Goal: Task Accomplishment & Management: Complete application form

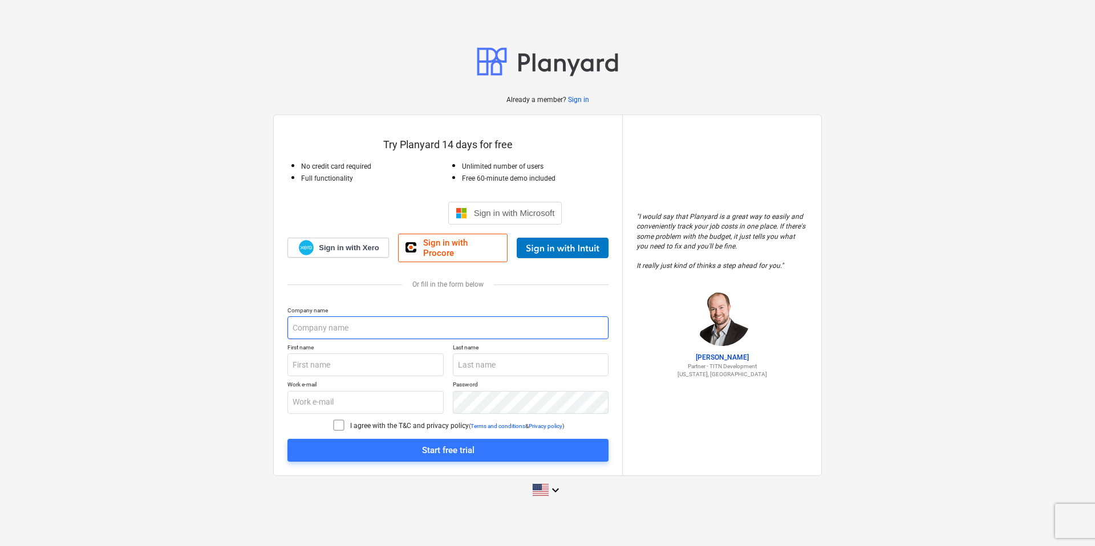
click at [392, 321] on input "text" at bounding box center [447, 327] width 321 height 23
type input "[PERSON_NAME]"
type input "Tandory"
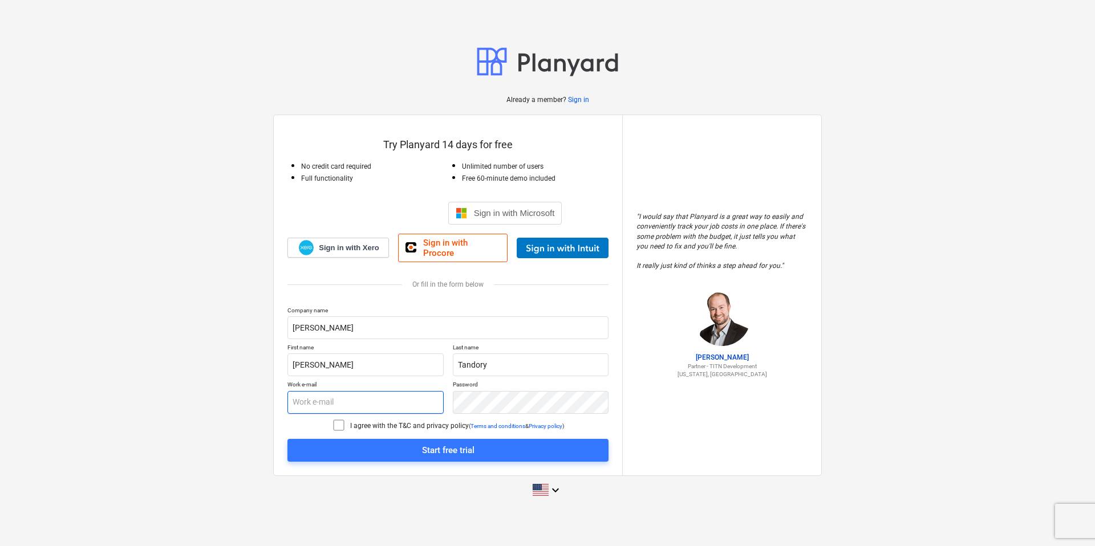
type input "[PERSON_NAME][EMAIL_ADDRESS][DOMAIN_NAME]"
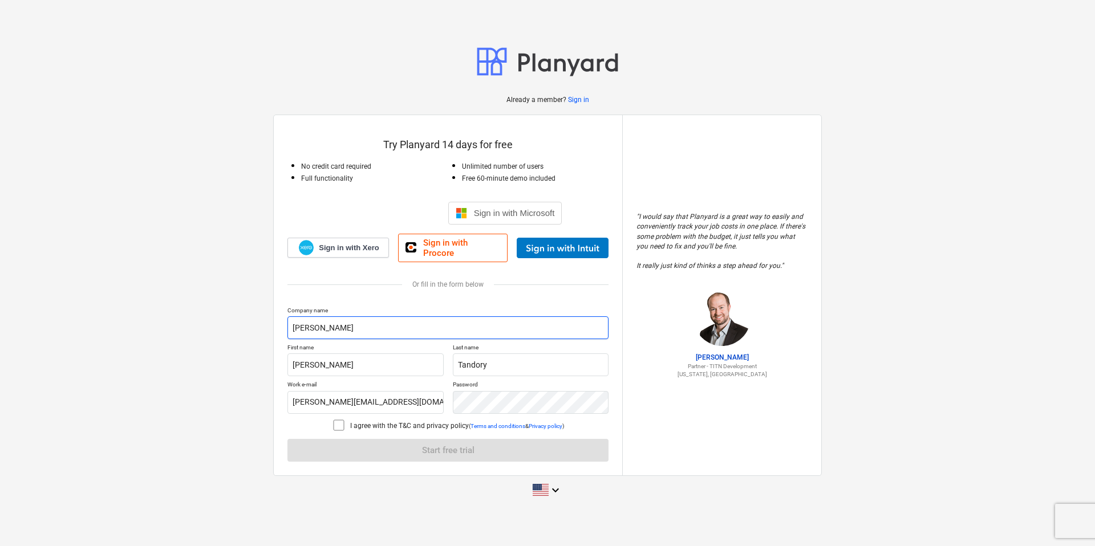
type input "[PERSON_NAME]"
click at [465, 289] on div at bounding box center [447, 298] width 321 height 18
click at [502, 365] on input "Tandory" at bounding box center [531, 365] width 156 height 23
type input "T"
click at [224, 349] on div "Already a member? Sign in Try Planyard 14 days for free No credit card required…" at bounding box center [547, 272] width 1095 height 481
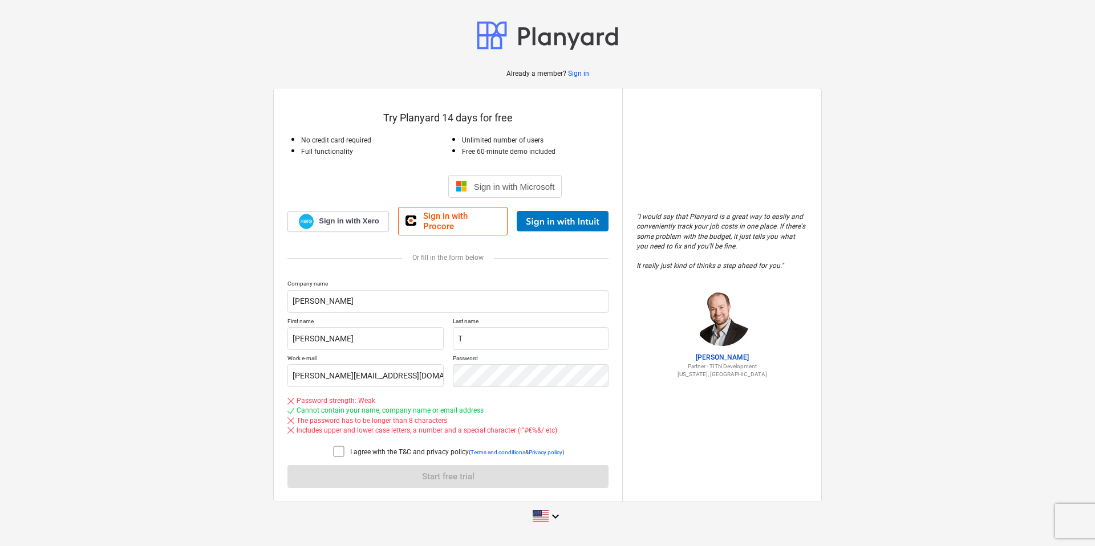
click at [491, 416] on div "The password has to be longer than 8 characters" at bounding box center [447, 421] width 321 height 10
click at [334, 446] on icon at bounding box center [339, 452] width 14 height 14
click at [432, 373] on input "[PERSON_NAME][EMAIL_ADDRESS][DOMAIN_NAME]" at bounding box center [365, 375] width 156 height 23
click at [453, 468] on div "Company name [PERSON_NAME] First name [PERSON_NAME] Last name T Work e-mail [PE…" at bounding box center [447, 384] width 321 height 208
click at [342, 446] on icon at bounding box center [339, 451] width 10 height 10
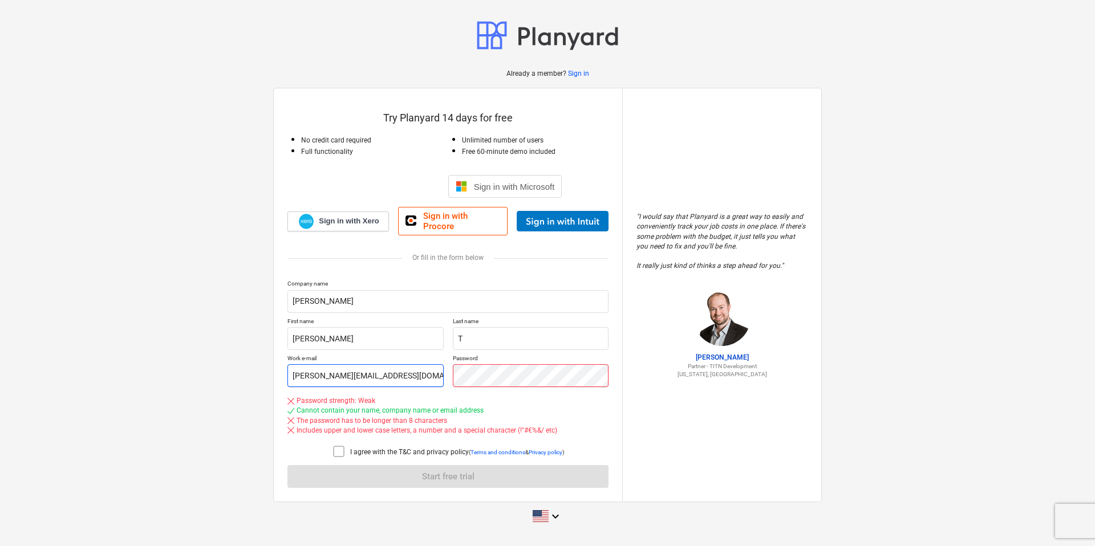
click at [420, 363] on div "Work e-mail [PERSON_NAME][EMAIL_ADDRESS][DOMAIN_NAME] Password" at bounding box center [447, 371] width 321 height 32
click at [415, 369] on input "[PERSON_NAME][EMAIL_ADDRESS][DOMAIN_NAME]" at bounding box center [365, 375] width 156 height 23
drag, startPoint x: 415, startPoint y: 369, endPoint x: 274, endPoint y: 372, distance: 140.9
click at [274, 372] on div "Try Planyard 14 days for free No credit card required Full functionality Unlimi…" at bounding box center [448, 294] width 348 height 413
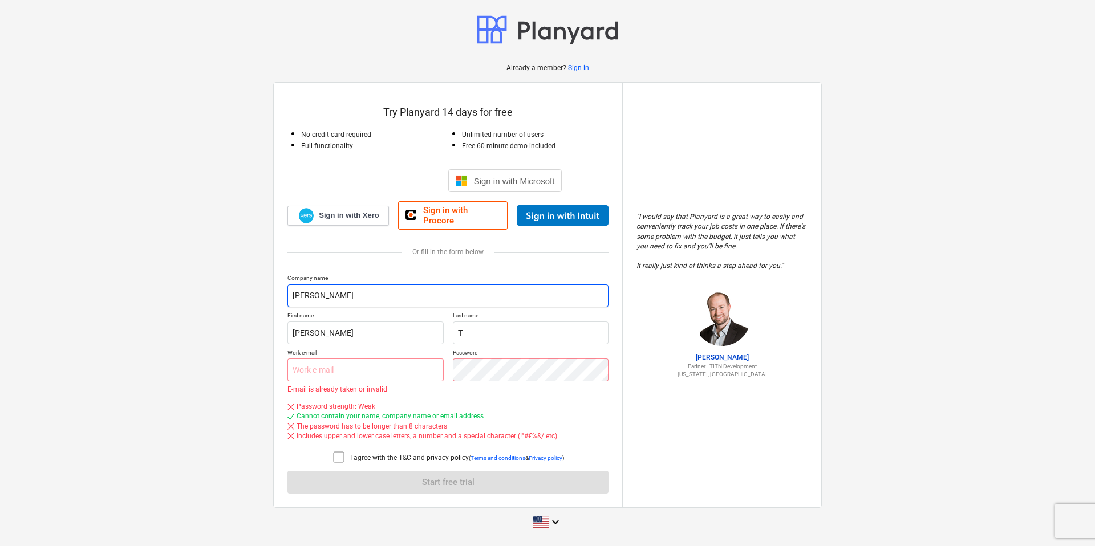
click at [502, 289] on input "[PERSON_NAME]" at bounding box center [447, 296] width 321 height 23
drag, startPoint x: 602, startPoint y: 173, endPoint x: 600, endPoint y: 179, distance: 5.8
click at [602, 174] on div "Sign in with Microsoft" at bounding box center [447, 180] width 321 height 23
click at [354, 296] on input "[PERSON_NAME]" at bounding box center [447, 296] width 321 height 23
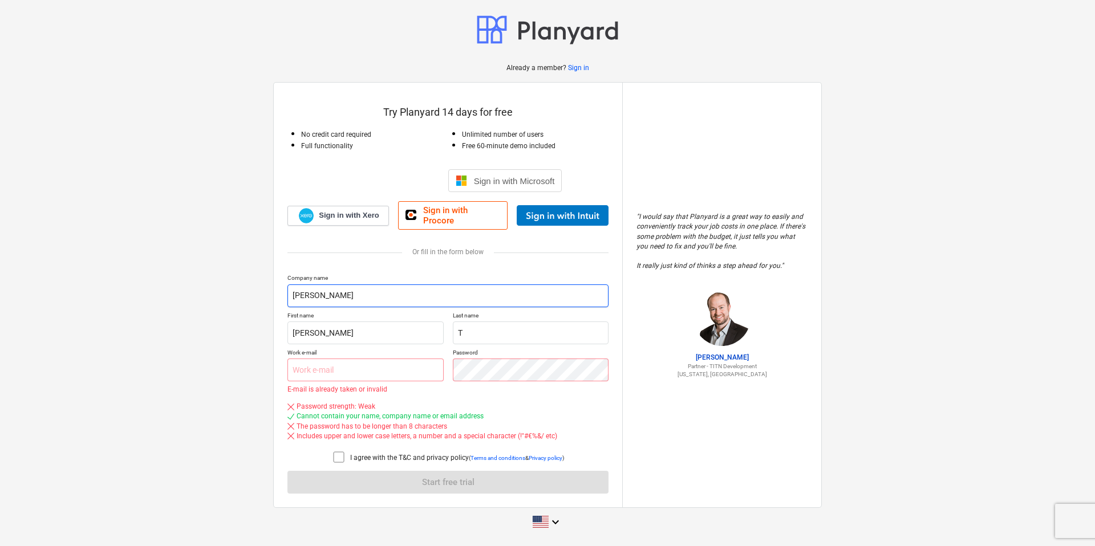
drag, startPoint x: 334, startPoint y: 293, endPoint x: 277, endPoint y: 292, distance: 57.0
click at [277, 292] on div "Try Planyard 14 days for free No credit card required Full functionality Unlimi…" at bounding box center [448, 295] width 348 height 425
type input "a"
click at [353, 327] on input "[PERSON_NAME]" at bounding box center [365, 333] width 156 height 23
type input "Danie"
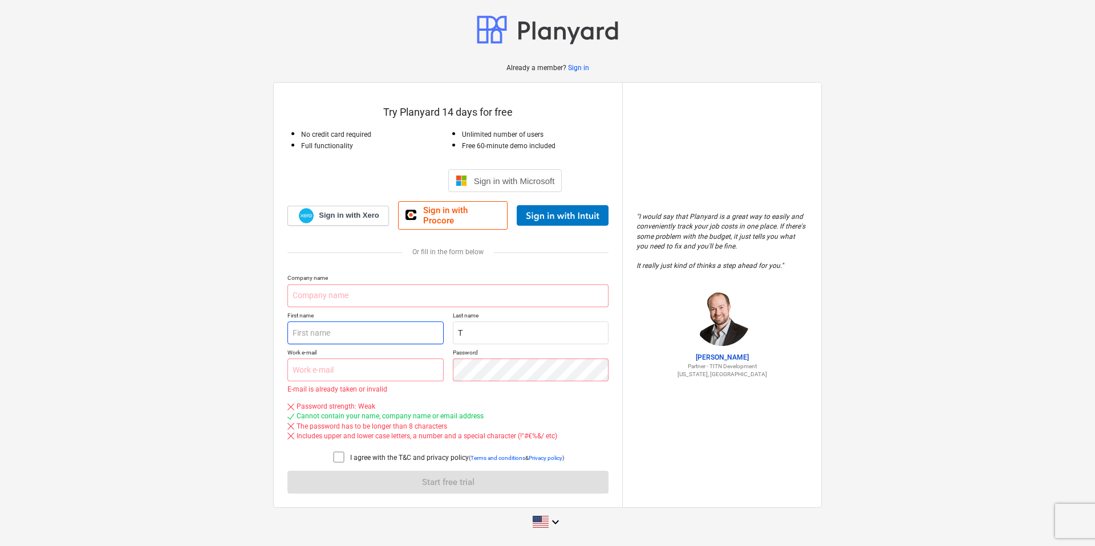
drag, startPoint x: 315, startPoint y: 328, endPoint x: 275, endPoint y: 328, distance: 40.5
click at [275, 328] on div "Try Planyard 14 days for free No credit card required Full functionality Unlimi…" at bounding box center [448, 295] width 348 height 425
click at [352, 360] on input "text" at bounding box center [365, 370] width 156 height 23
type input "[PERSON_NAME][EMAIL_ADDRESS][DOMAIN_NAME]"
type input "[PERSON_NAME]"
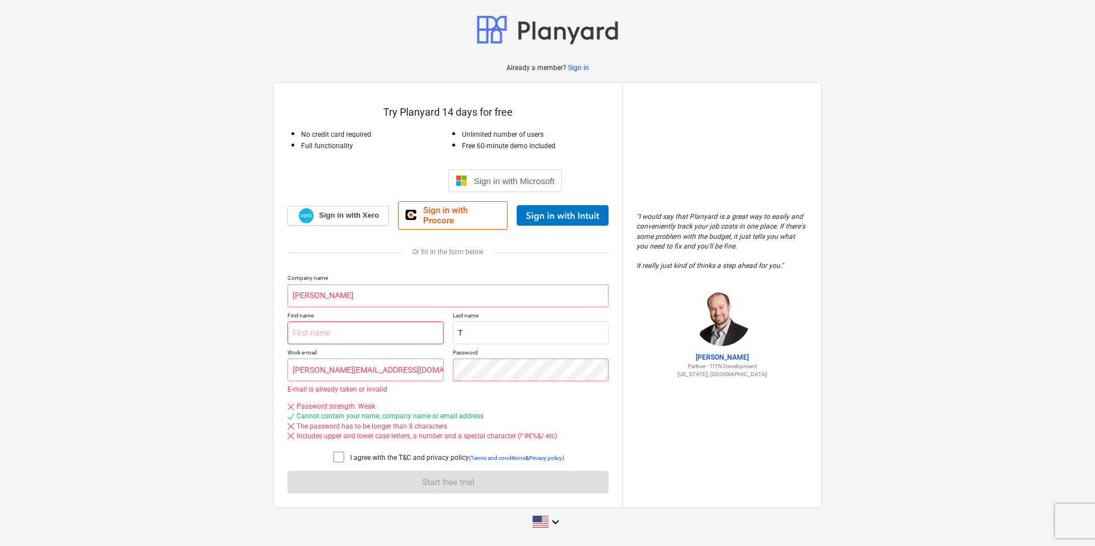
type input "[PERSON_NAME]"
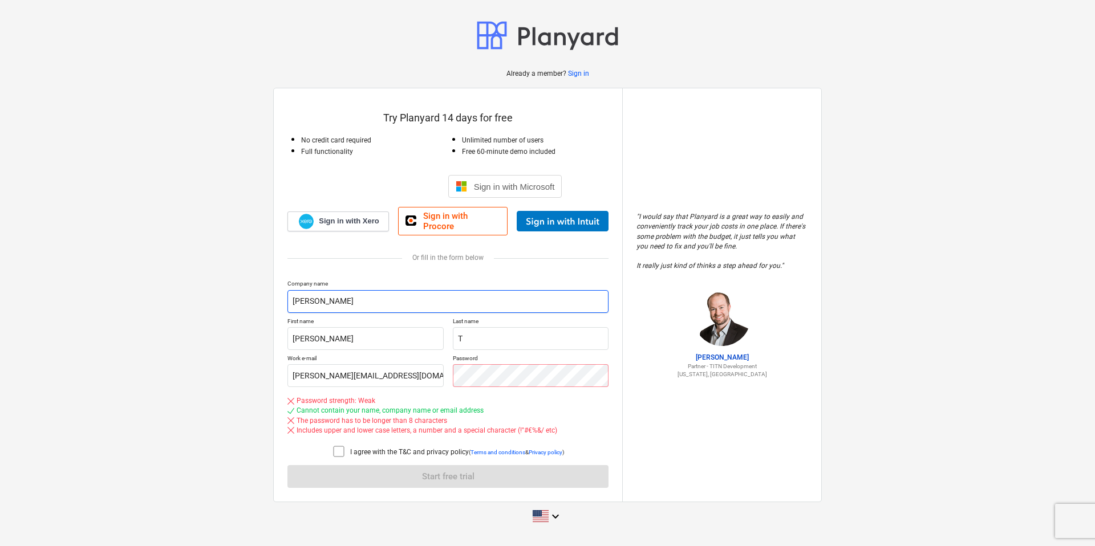
click at [376, 293] on input "[PERSON_NAME]" at bounding box center [447, 301] width 321 height 23
drag, startPoint x: 381, startPoint y: 301, endPoint x: 263, endPoint y: 301, distance: 117.5
click at [263, 301] on div "Already a member? Sign in Try Planyard 14 days for free No credit card required…" at bounding box center [547, 273] width 1095 height 534
type input "T"
type input "Free Try"
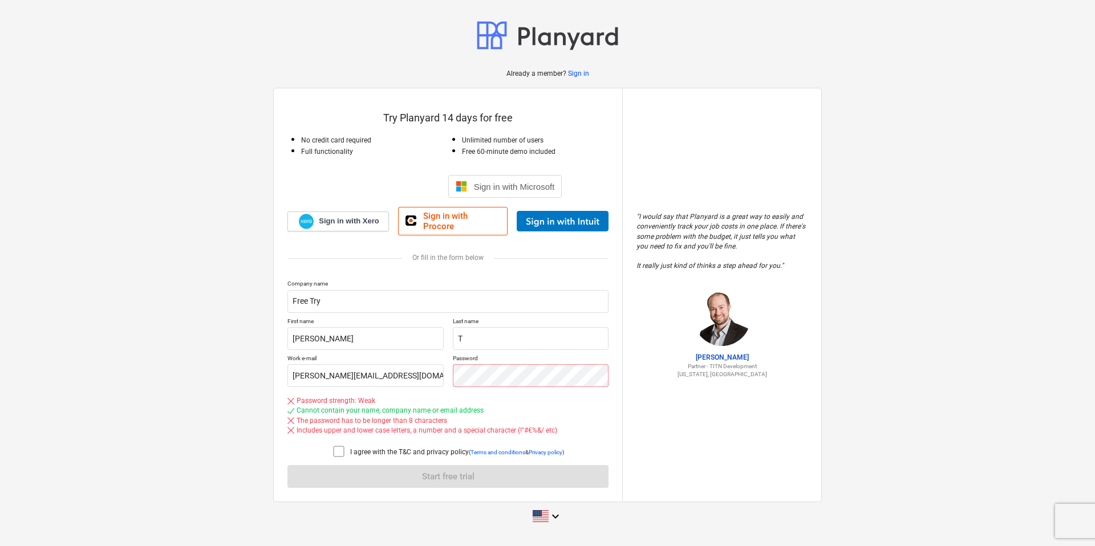
click at [361, 407] on div "Cannot contain your name, company name or email address" at bounding box center [389, 411] width 187 height 10
click at [432, 371] on div "Work e-mail [PERSON_NAME][EMAIL_ADDRESS][DOMAIN_NAME] Password" at bounding box center [447, 371] width 321 height 32
drag, startPoint x: 321, startPoint y: 300, endPoint x: 284, endPoint y: 297, distance: 37.2
click at [284, 297] on div "Try Planyard 14 days for free No credit card required Full functionality Unlimi…" at bounding box center [448, 294] width 348 height 413
drag, startPoint x: 312, startPoint y: 334, endPoint x: 281, endPoint y: 329, distance: 31.7
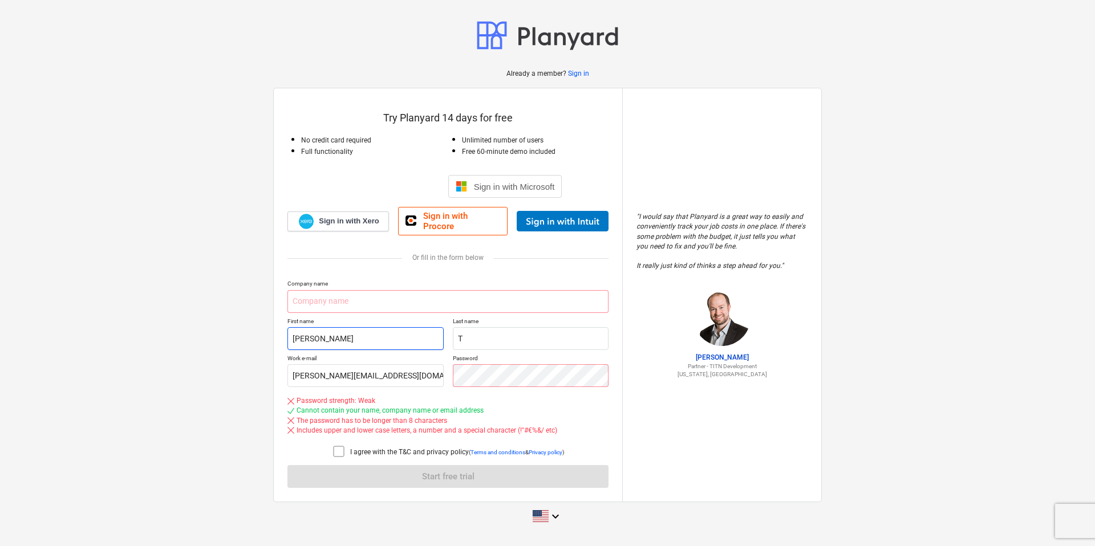
click at [281, 329] on div "Try Planyard 14 days for free No credit card required Full functionality Unlimi…" at bounding box center [448, 294] width 348 height 413
type input "a"
click at [469, 336] on input "T" at bounding box center [531, 338] width 156 height 23
click at [364, 376] on input "[PERSON_NAME][EMAIL_ADDRESS][DOMAIN_NAME]" at bounding box center [365, 375] width 156 height 23
drag, startPoint x: 432, startPoint y: 369, endPoint x: 273, endPoint y: 371, distance: 159.7
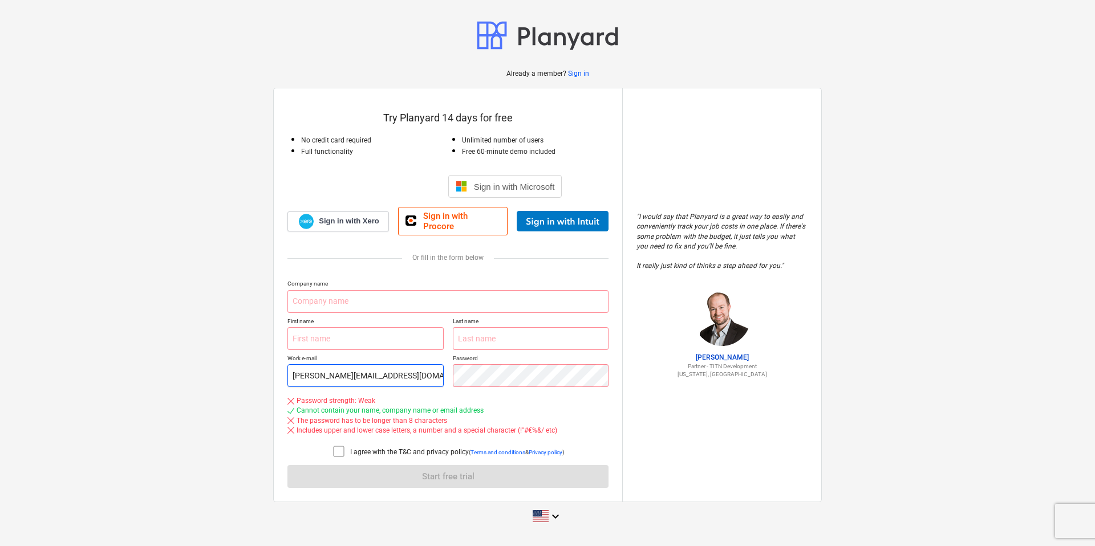
click at [273, 371] on div "Try Planyard 14 days for free No credit card required Full functionality Unlimi…" at bounding box center [547, 295] width 549 height 415
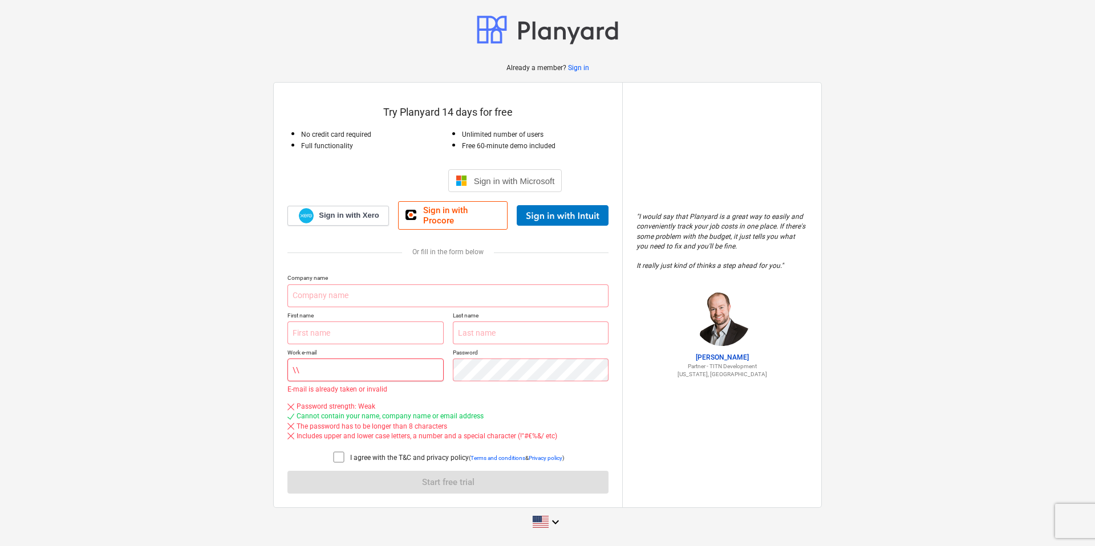
type input "\\"
